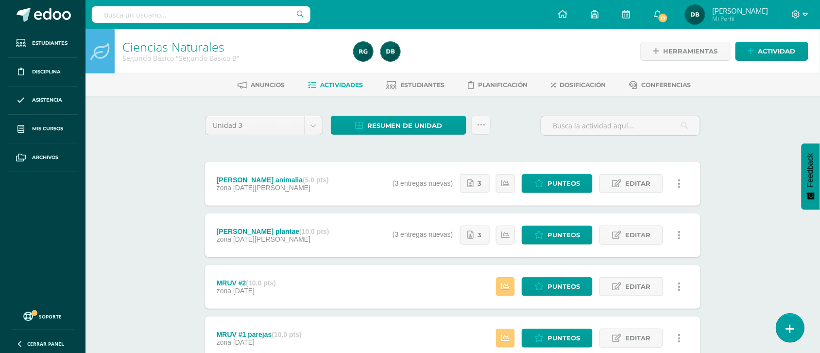
click at [797, 332] on link at bounding box center [790, 327] width 28 height 28
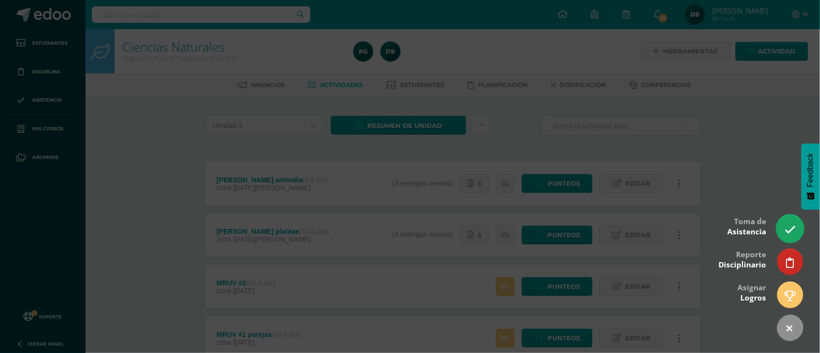
click at [792, 228] on icon at bounding box center [789, 229] width 11 height 11
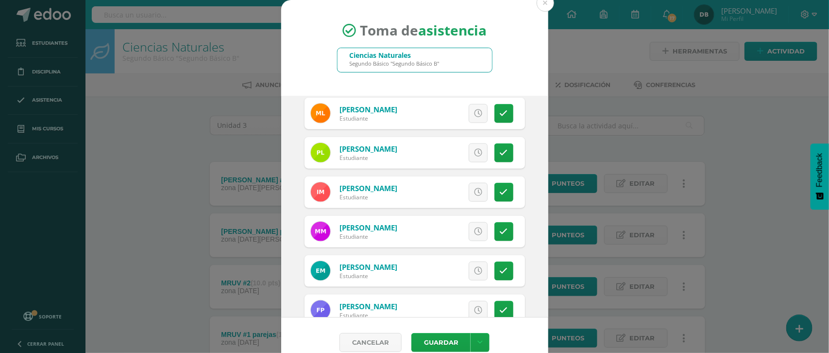
scroll to position [528, 0]
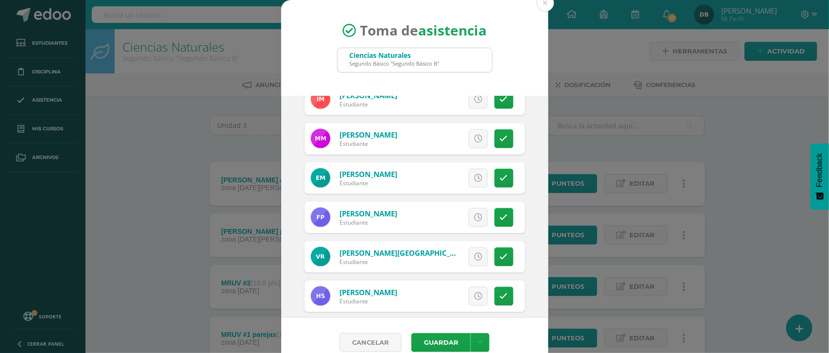
click at [543, 229] on div "Toma de asistencia Ciencias Naturales Segundo Básico "Segundo Básico B" 2025-08…" at bounding box center [414, 183] width 821 height 367
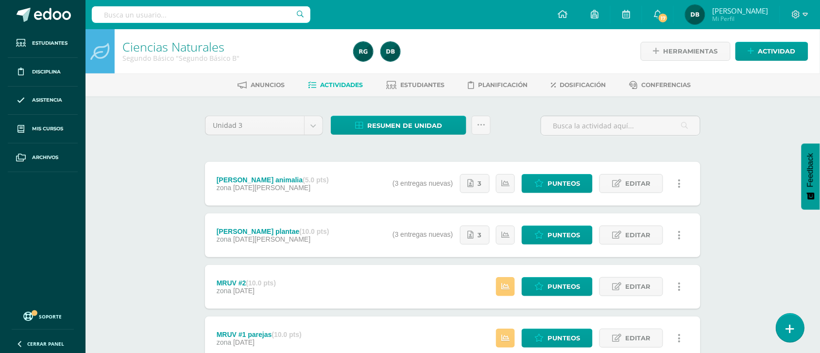
click at [795, 332] on link at bounding box center [790, 327] width 28 height 28
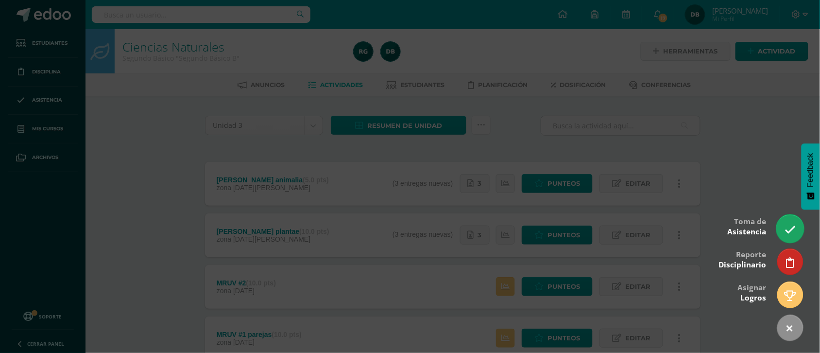
click at [793, 224] on icon at bounding box center [789, 229] width 11 height 11
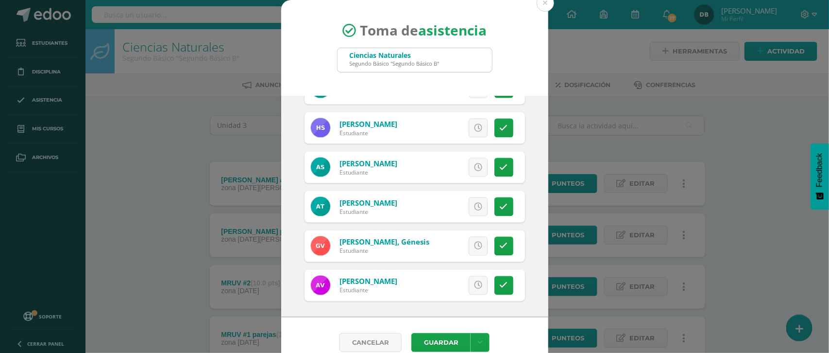
scroll to position [15, 0]
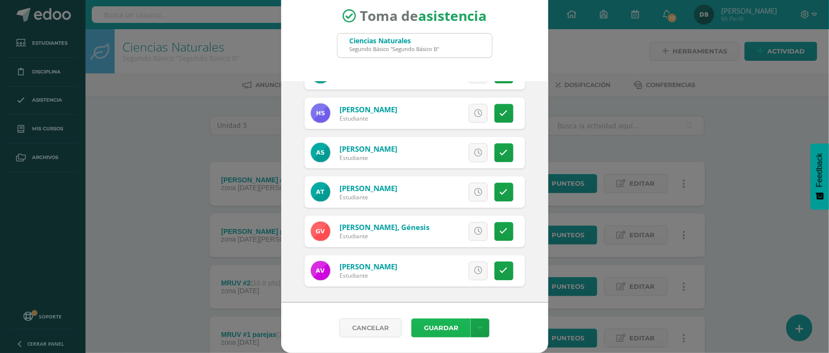
click at [434, 327] on button "Guardar" at bounding box center [440, 327] width 59 height 19
